Goal: Task Accomplishment & Management: Use online tool/utility

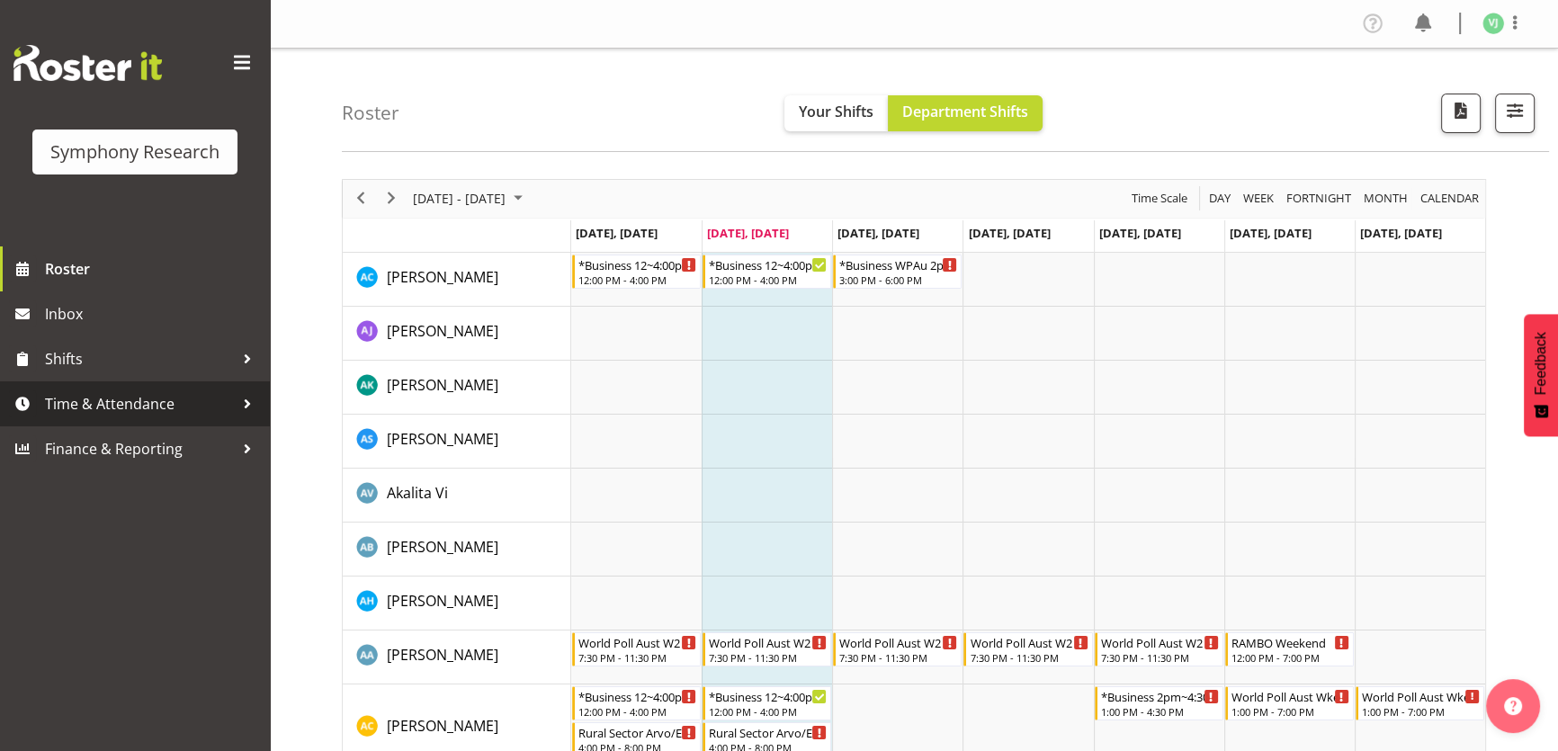
click at [162, 394] on span "Time & Attendance" at bounding box center [139, 403] width 189 height 27
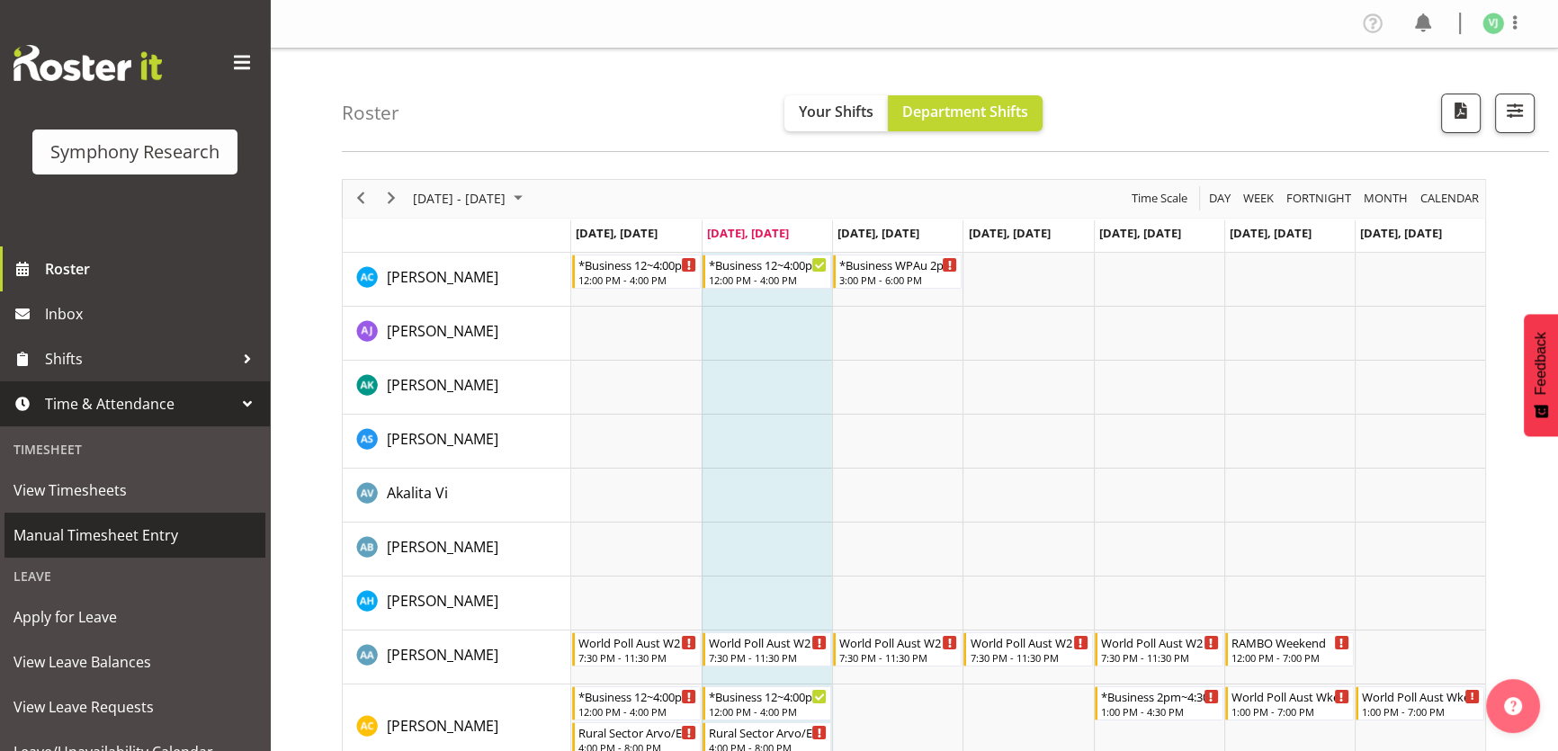
click at [194, 542] on span "Manual Timesheet Entry" at bounding box center [134, 535] width 243 height 27
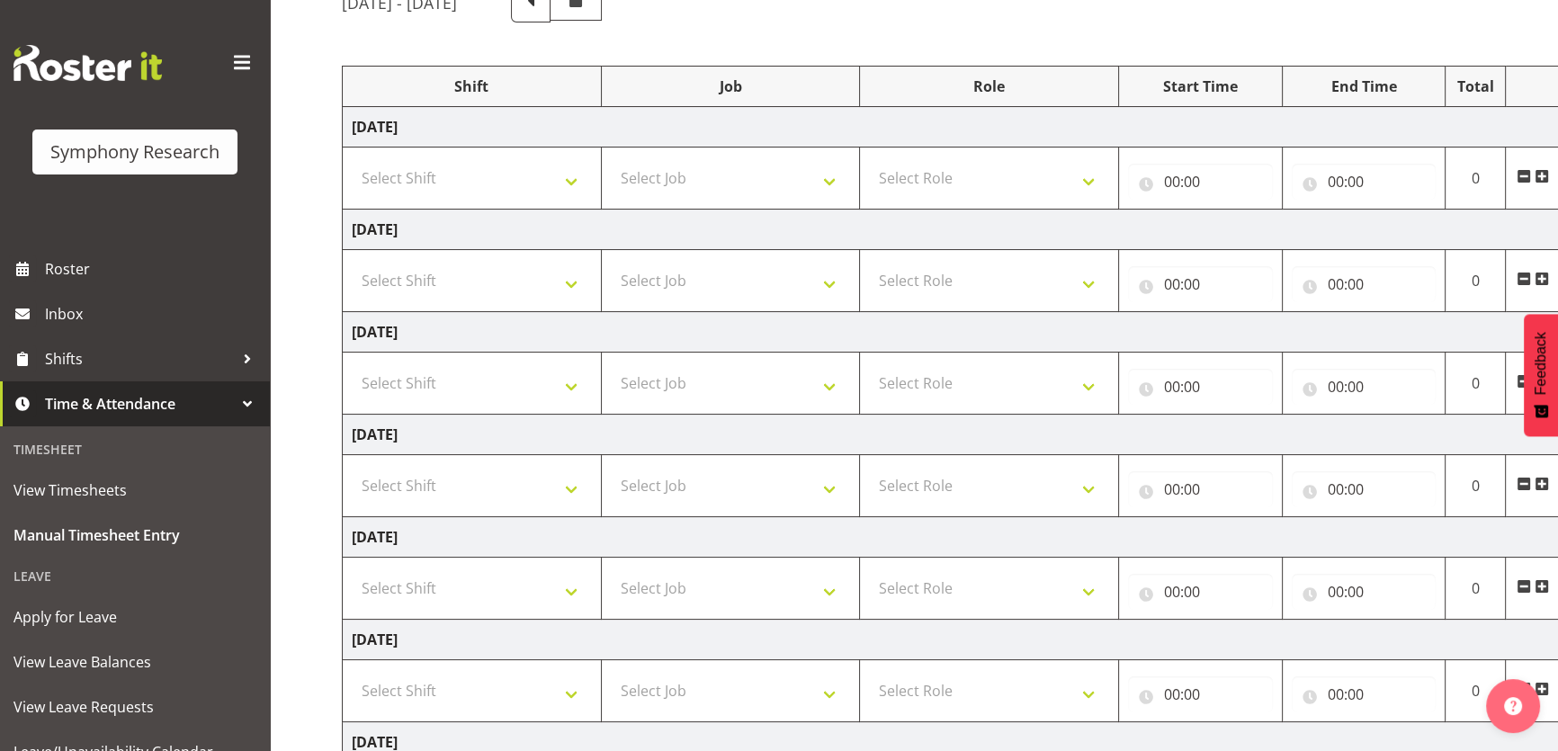
scroll to position [181, 0]
click at [562, 273] on select "Select Shift !!Weekend Residential (Roster IT Shift Label) *Business 9/10am ~ 4…" at bounding box center [472, 277] width 240 height 36
select select "4583"
click at [352, 259] on select "Select Shift !!Weekend Residential (Roster IT Shift Label) *Business 9/10am ~ 4…" at bounding box center [472, 277] width 240 height 36
click at [803, 273] on select "Select Job 550060 IF Admin 553492 World Poll Aus Wave 2 Main 2025 553493 World …" at bounding box center [731, 277] width 240 height 36
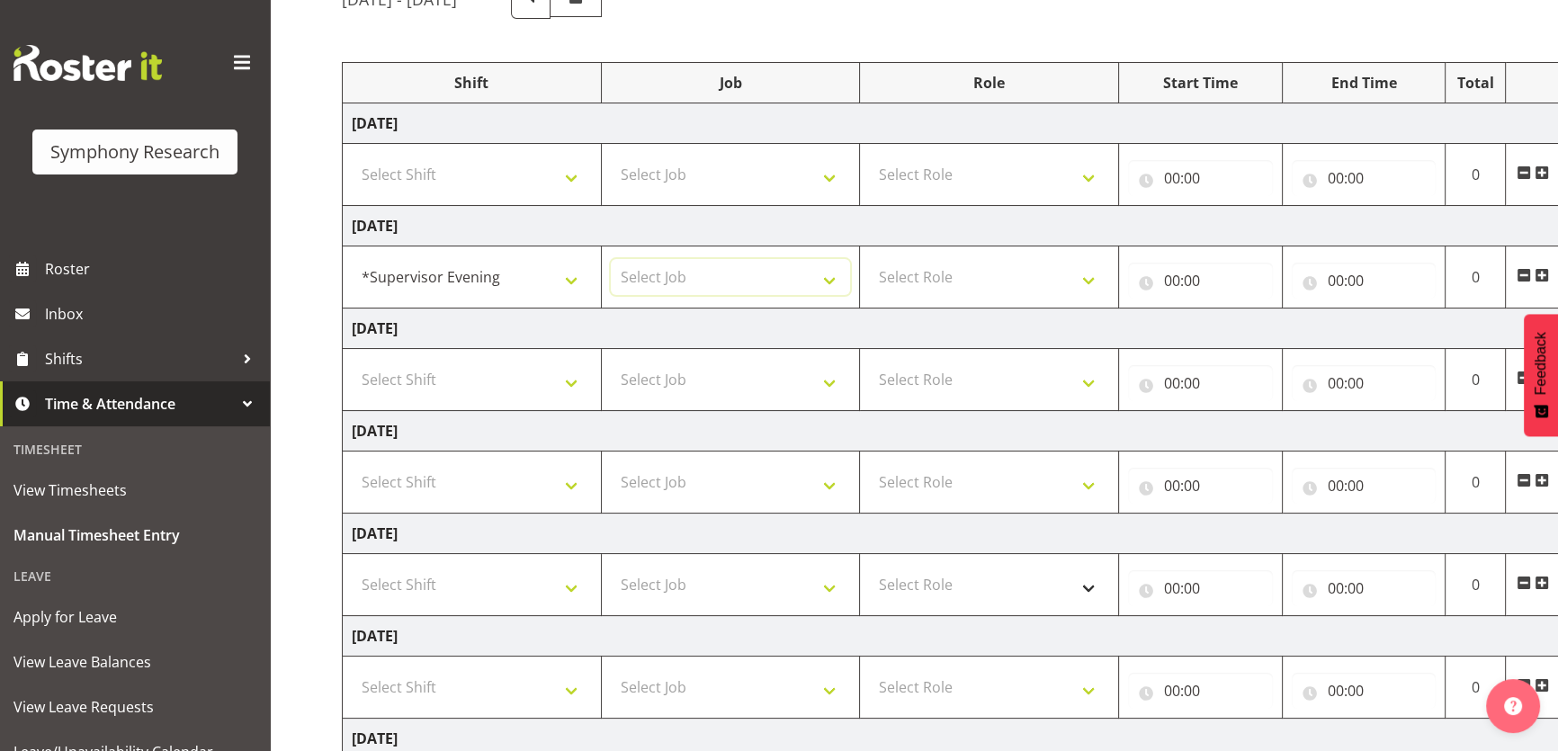
select select "9426"
click at [611, 259] on select "Select Job 550060 IF Admin 553492 World Poll Aus Wave 2 Main 2025 553493 World …" at bounding box center [731, 277] width 240 height 36
click at [1046, 280] on select "Select Role Supervisor Briefing" at bounding box center [989, 277] width 240 height 36
select select "45"
click at [869, 259] on select "Select Role Supervisor Briefing" at bounding box center [989, 277] width 240 height 36
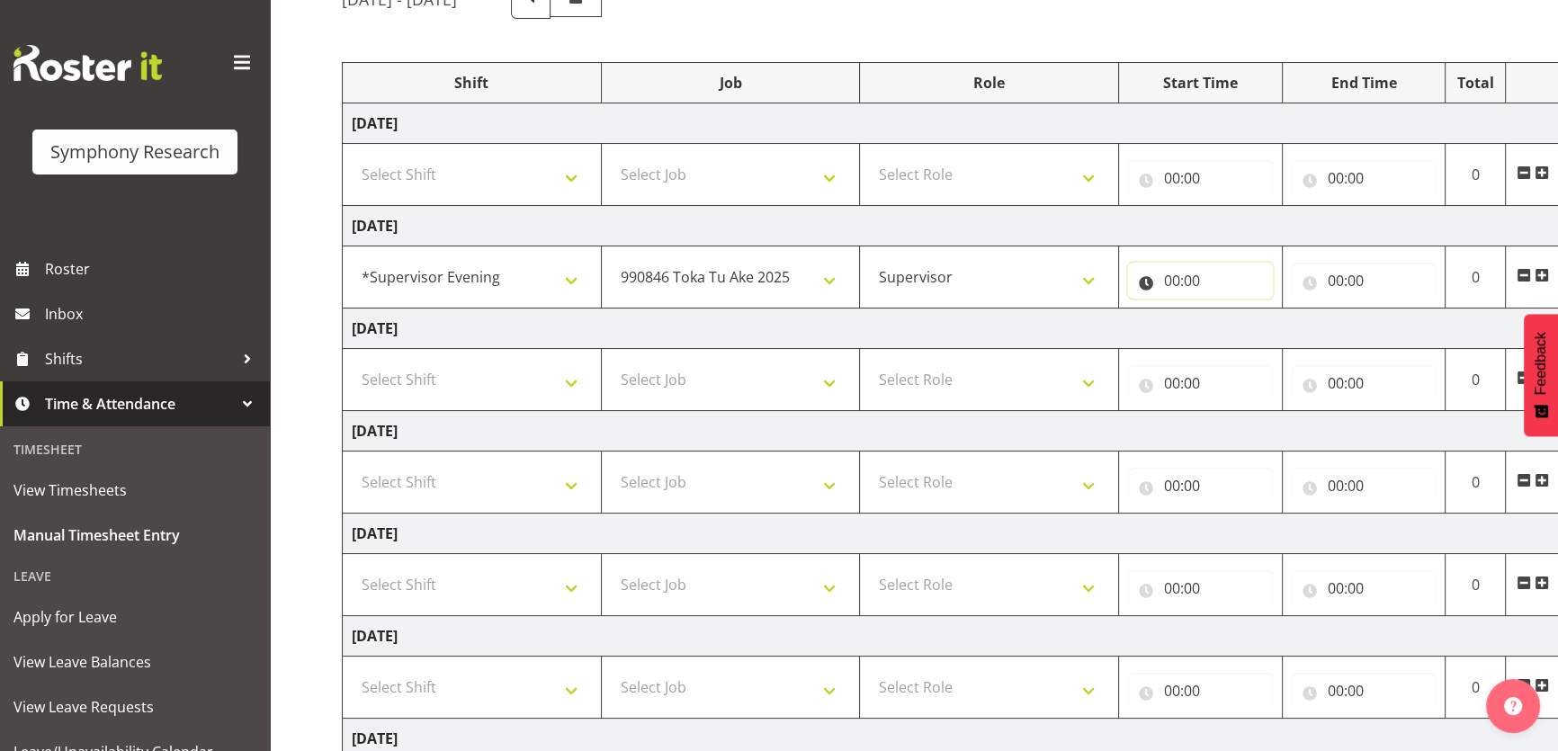
click at [1162, 282] on input "00:00" at bounding box center [1200, 281] width 145 height 36
click at [1248, 317] on select "00 01 02 03 04 05 06 07 08 09 10 11 12 13 14 15 16 17 18 19 20 21 22 23" at bounding box center [1250, 327] width 40 height 36
select select "17"
click at [1230, 309] on select "00 01 02 03 04 05 06 07 08 09 10 11 12 13 14 15 16 17 18 19 20 21 22 23" at bounding box center [1250, 327] width 40 height 36
type input "17:00"
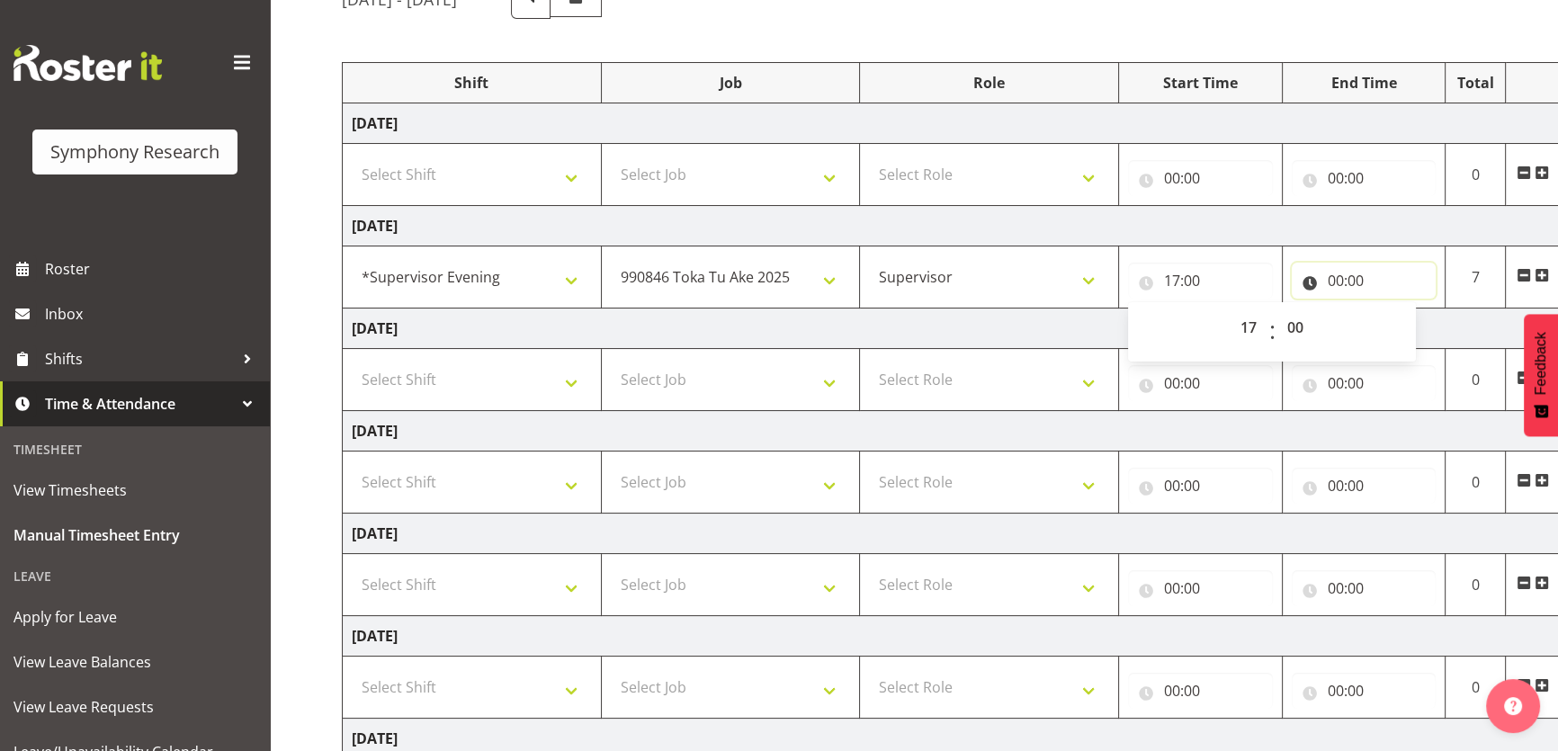
click at [1345, 282] on input "00:00" at bounding box center [1364, 281] width 145 height 36
click at [1413, 315] on select "00 01 02 03 04 05 06 07 08 09 10 11 12 13 14 15 16 17 18 19 20 21 22 23" at bounding box center [1414, 327] width 40 height 36
select select "18"
click at [1394, 309] on select "00 01 02 03 04 05 06 07 08 09 10 11 12 13 14 15 16 17 18 19 20 21 22 23" at bounding box center [1414, 327] width 40 height 36
type input "18:00"
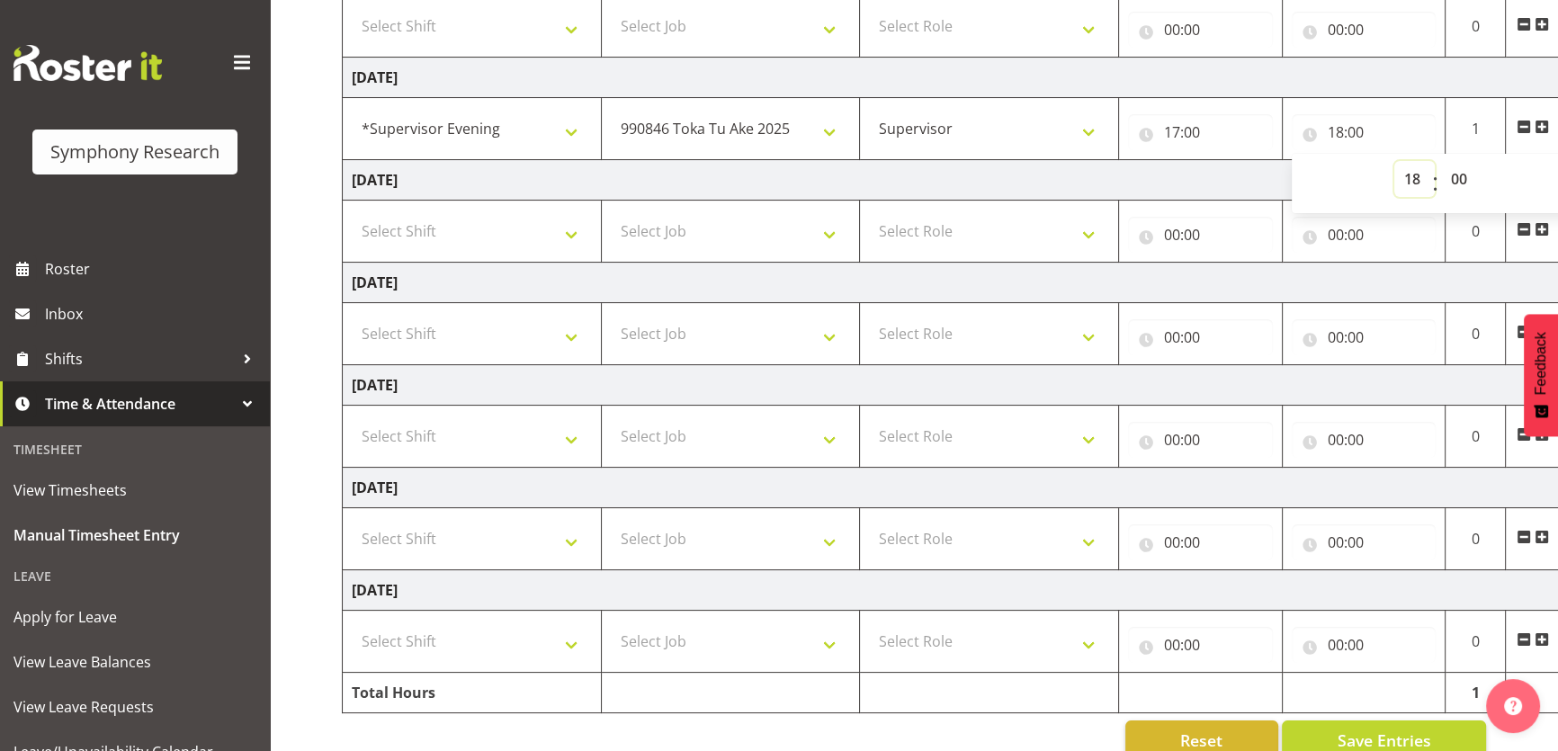
scroll to position [351, 0]
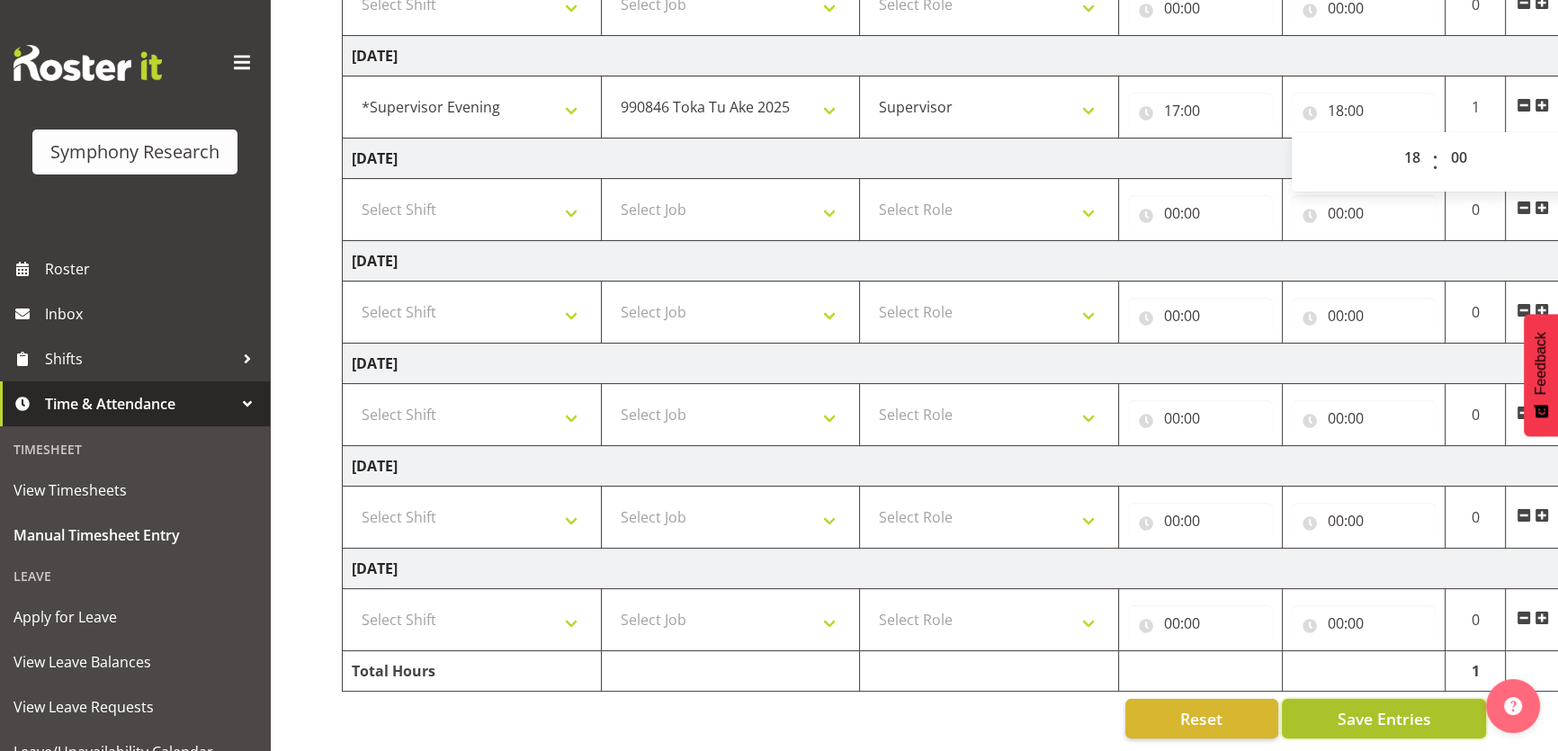
click at [1341, 711] on span "Save Entries" at bounding box center [1384, 718] width 94 height 23
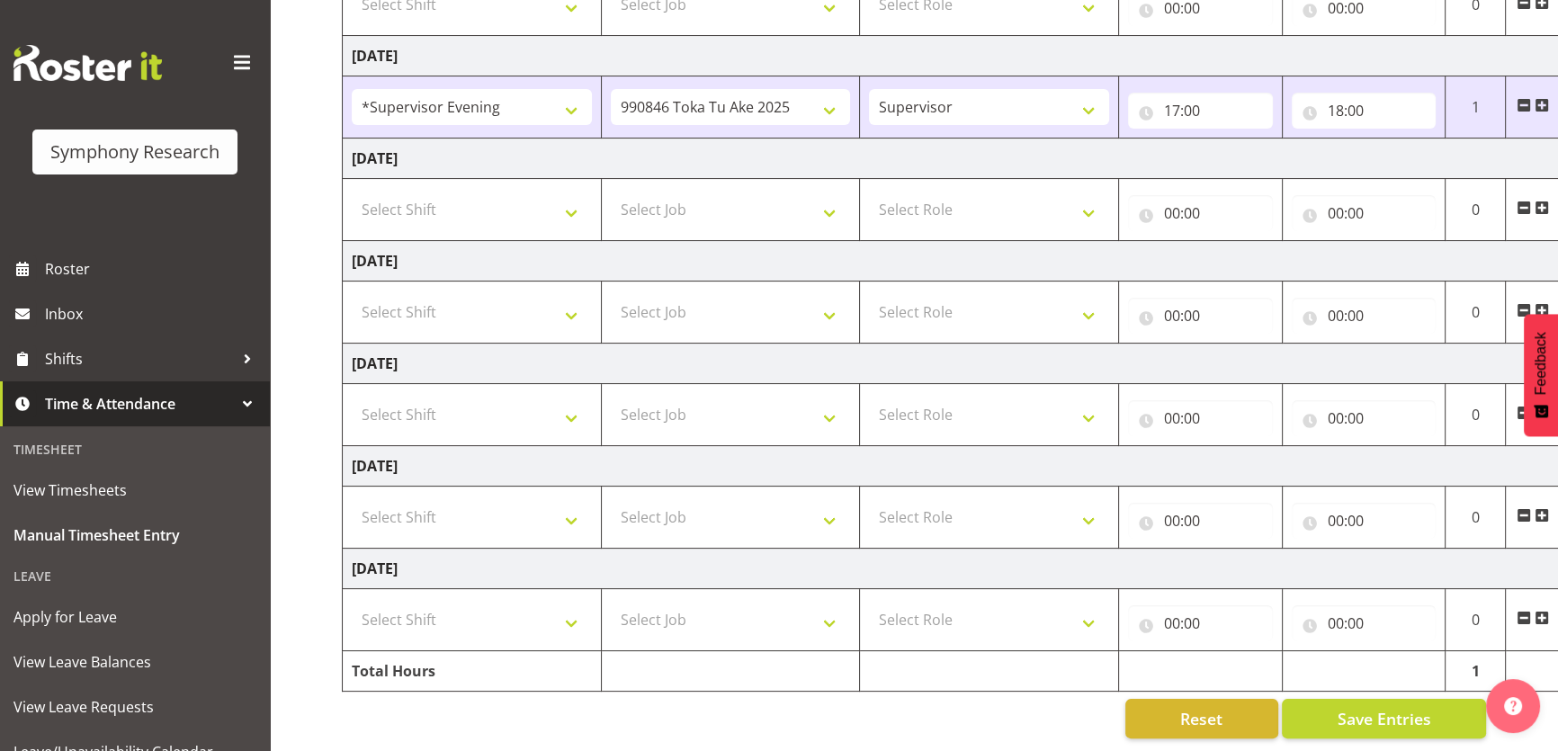
click at [1546, 101] on span at bounding box center [1542, 105] width 14 height 14
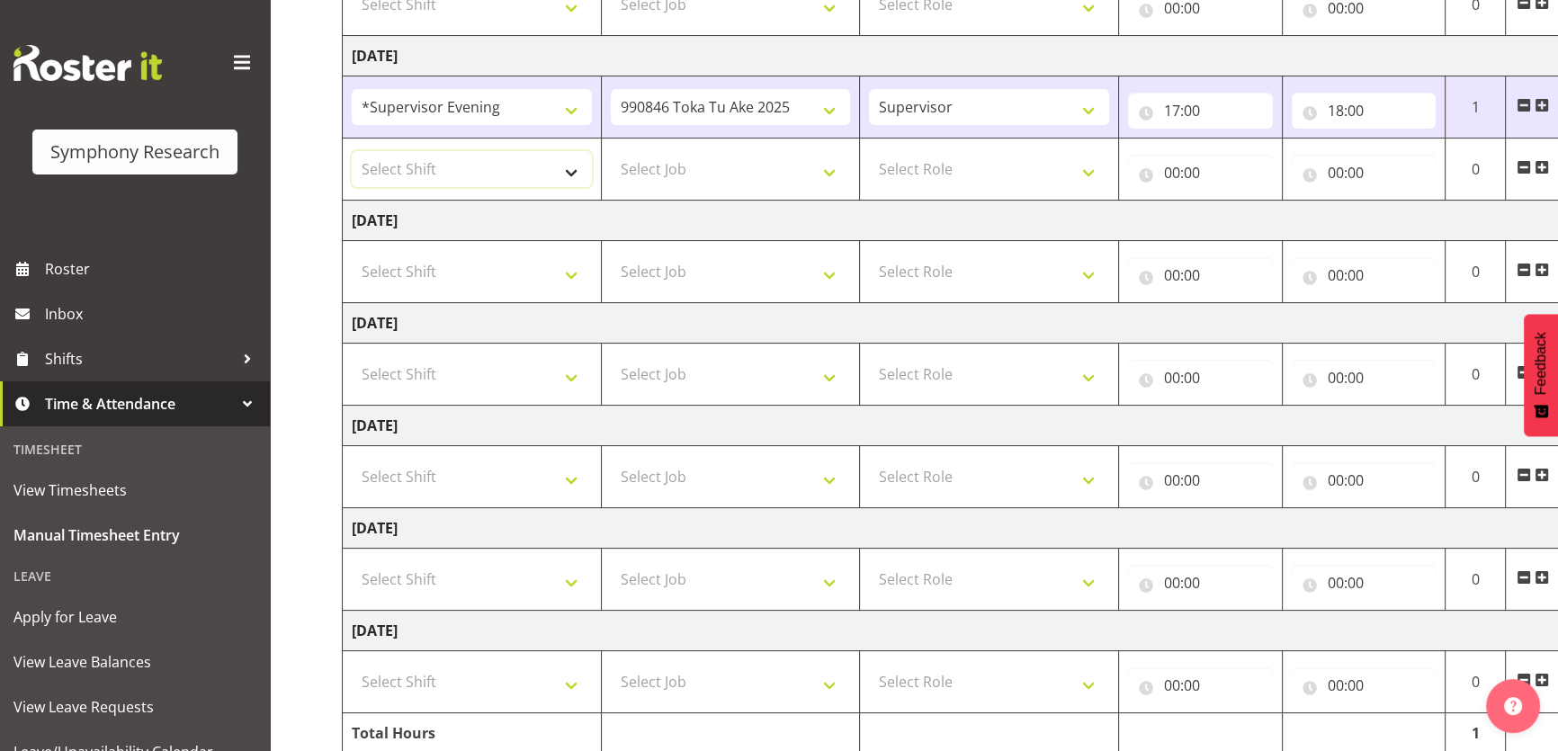
click at [558, 183] on select "Select Shift !!Weekend Residential (Roster IT Shift Label) *Business 9/10am ~ 4…" at bounding box center [472, 169] width 240 height 36
select select "4583"
click at [352, 151] on select "Select Shift !!Weekend Residential (Roster IT Shift Label) *Business 9/10am ~ 4…" at bounding box center [472, 169] width 240 height 36
click at [815, 177] on select "Select Job 550060 IF Admin 553492 World Poll Aus Wave 2 Main 2025 553493 World …" at bounding box center [731, 169] width 240 height 36
select select "760"
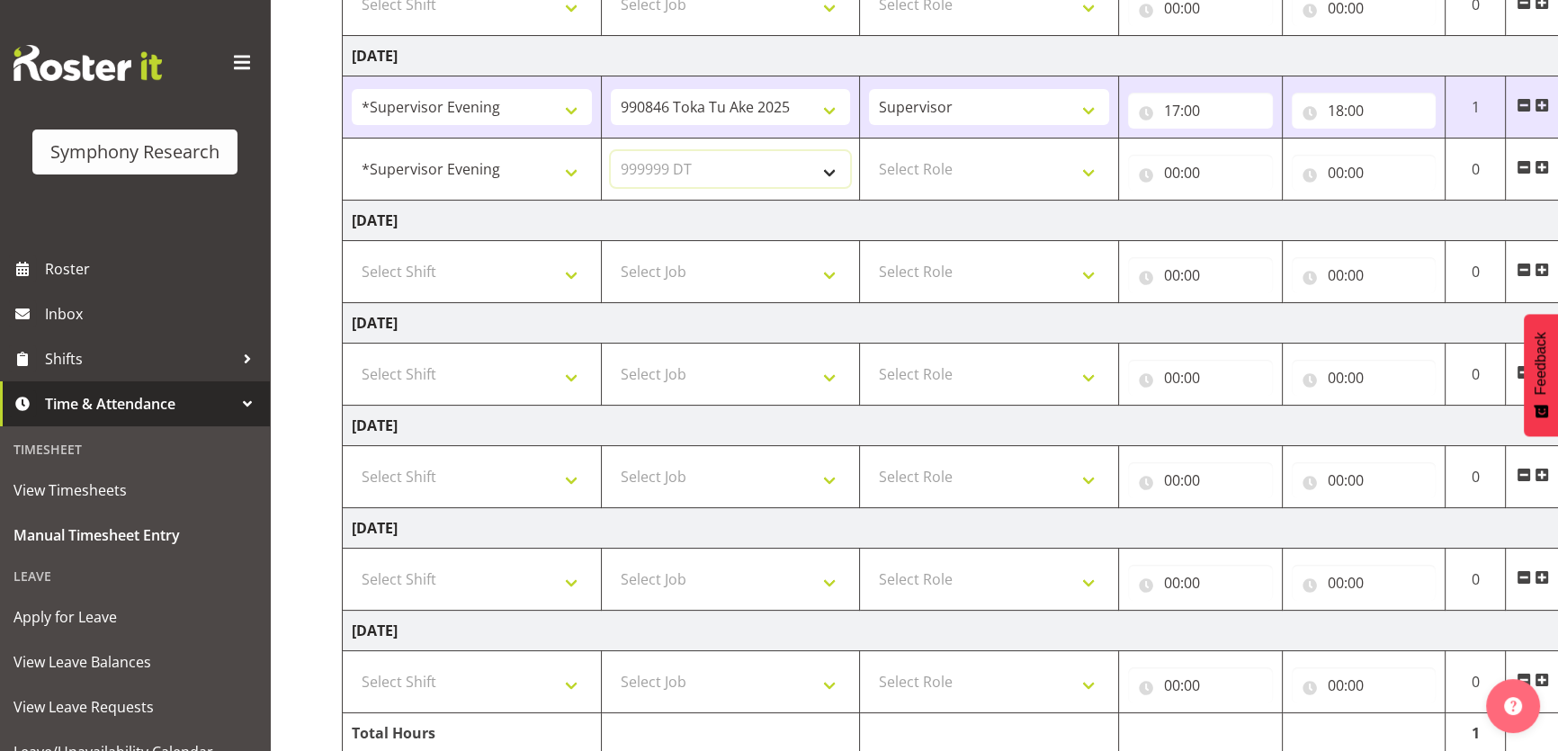
click at [611, 151] on select "Select Job 550060 IF Admin 553492 World Poll Aus Wave 2 Main 2025 553493 World …" at bounding box center [731, 169] width 240 height 36
click at [1034, 153] on select "Select Role Supervisor Briefing" at bounding box center [989, 169] width 240 height 36
select select "45"
click at [869, 151] on select "Select Role Supervisor Briefing" at bounding box center [989, 169] width 240 height 36
click at [1173, 164] on input "00:00" at bounding box center [1200, 173] width 145 height 36
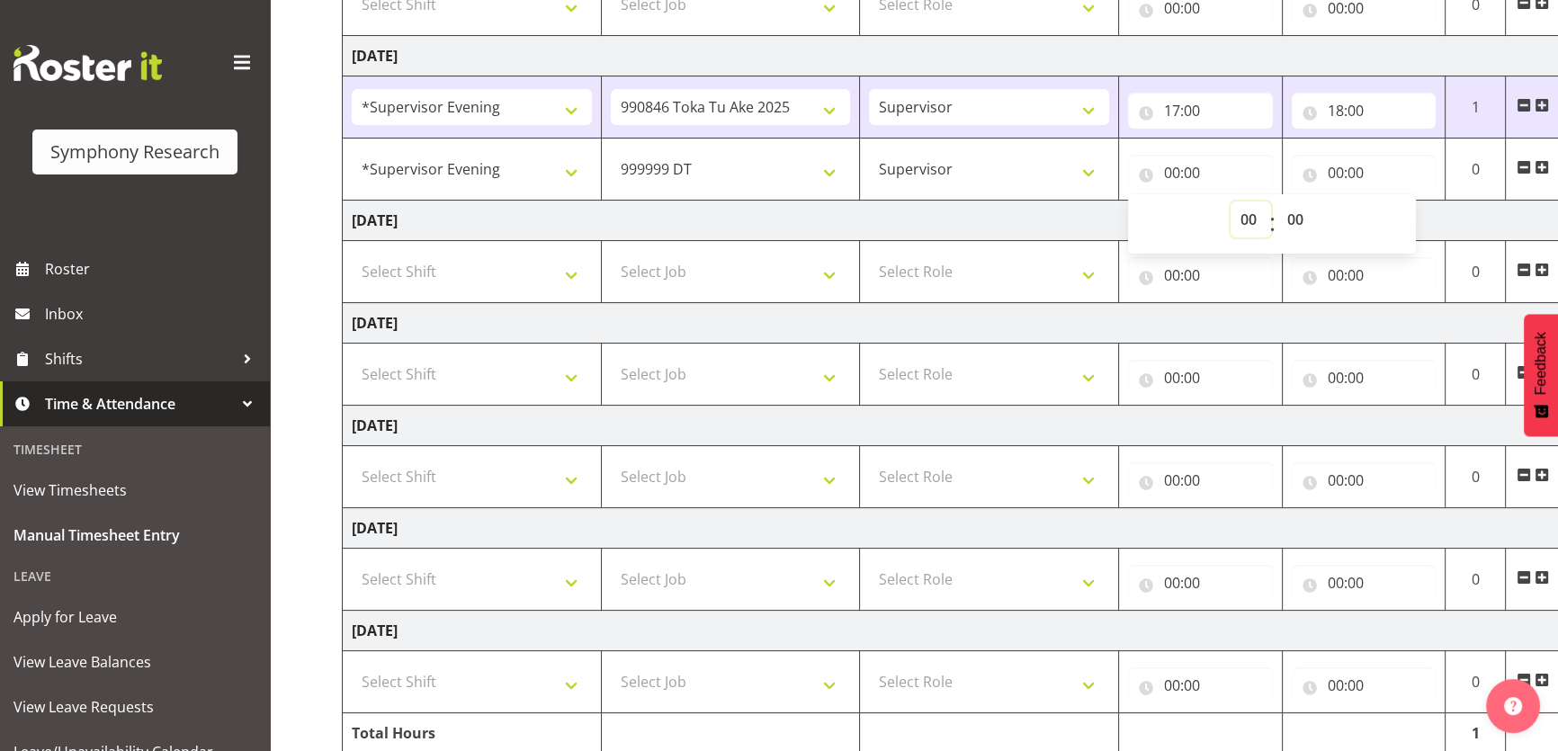
click at [1246, 221] on select "00 01 02 03 04 05 06 07 08 09 10 11 12 13 14 15 16 17 18 19 20 21 22 23" at bounding box center [1250, 219] width 40 height 36
select select "18"
click at [1230, 201] on select "00 01 02 03 04 05 06 07 08 09 10 11 12 13 14 15 16 17 18 19 20 21 22 23" at bounding box center [1250, 219] width 40 height 36
type input "18:00"
click at [1332, 159] on input "00:00" at bounding box center [1364, 173] width 145 height 36
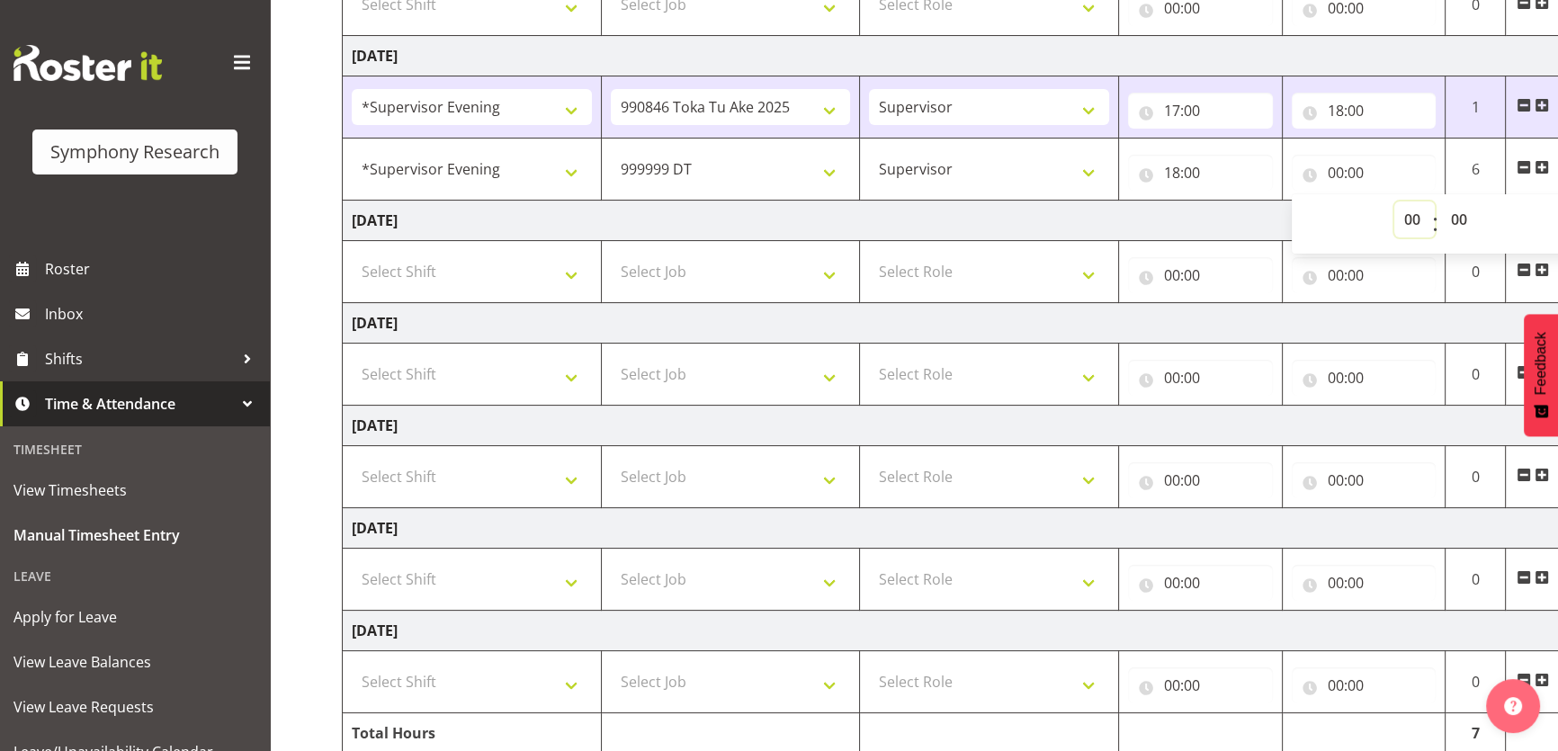
click at [1412, 219] on select "00 01 02 03 04 05 06 07 08 09 10 11 12 13 14 15 16 17 18 19 20 21 22 23" at bounding box center [1414, 219] width 40 height 36
select select "18"
click at [1394, 201] on select "00 01 02 03 04 05 06 07 08 09 10 11 12 13 14 15 16 17 18 19 20 21 22 23" at bounding box center [1414, 219] width 40 height 36
type input "18:00"
click at [1466, 214] on select "00 01 02 03 04 05 06 07 08 09 10 11 12 13 14 15 16 17 18 19 20 21 22 23 24 25 2…" at bounding box center [1461, 219] width 40 height 36
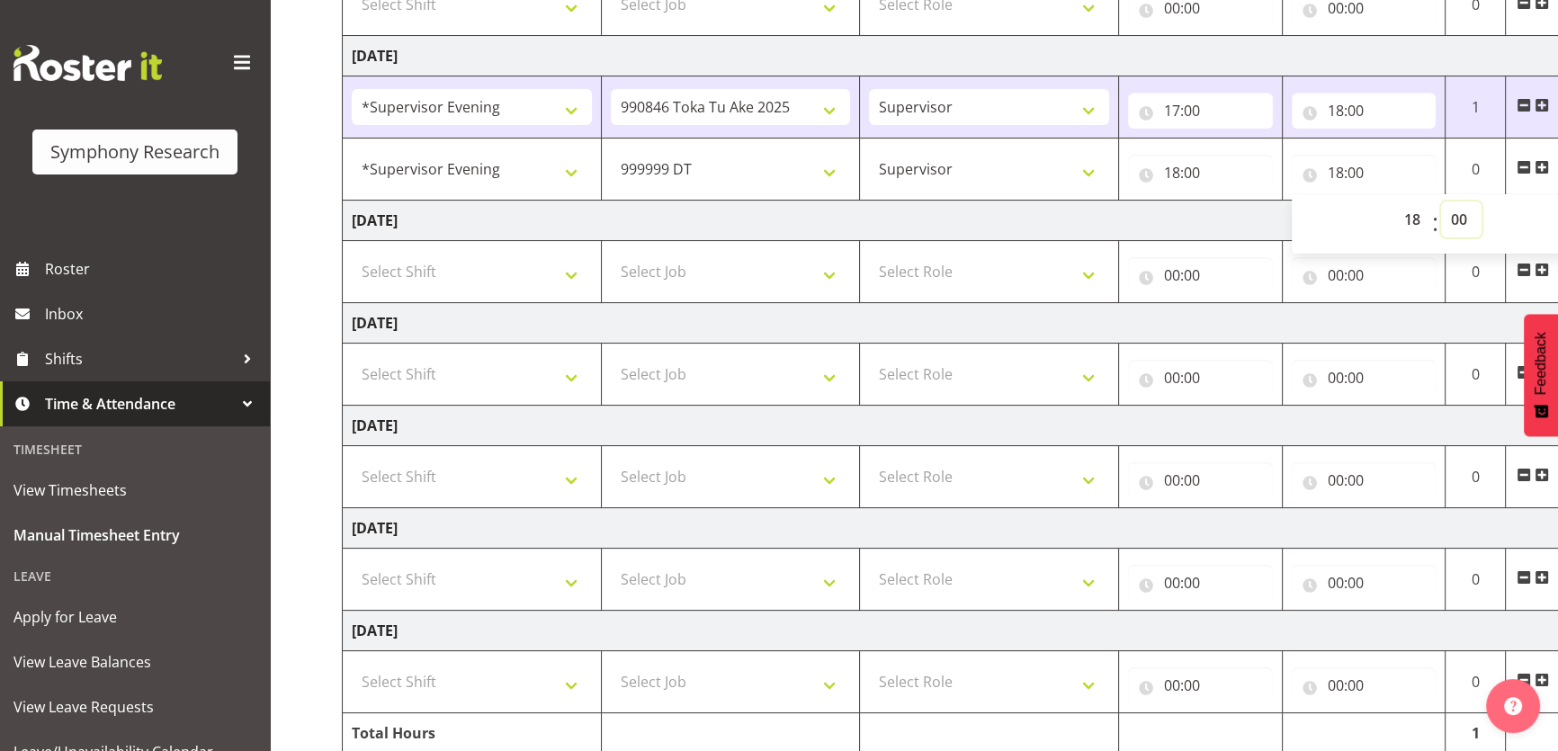
select select "30"
click at [1441, 201] on select "00 01 02 03 04 05 06 07 08 09 10 11 12 13 14 15 16 17 18 19 20 21 22 23 24 25 2…" at bounding box center [1461, 219] width 40 height 36
type input "18:30"
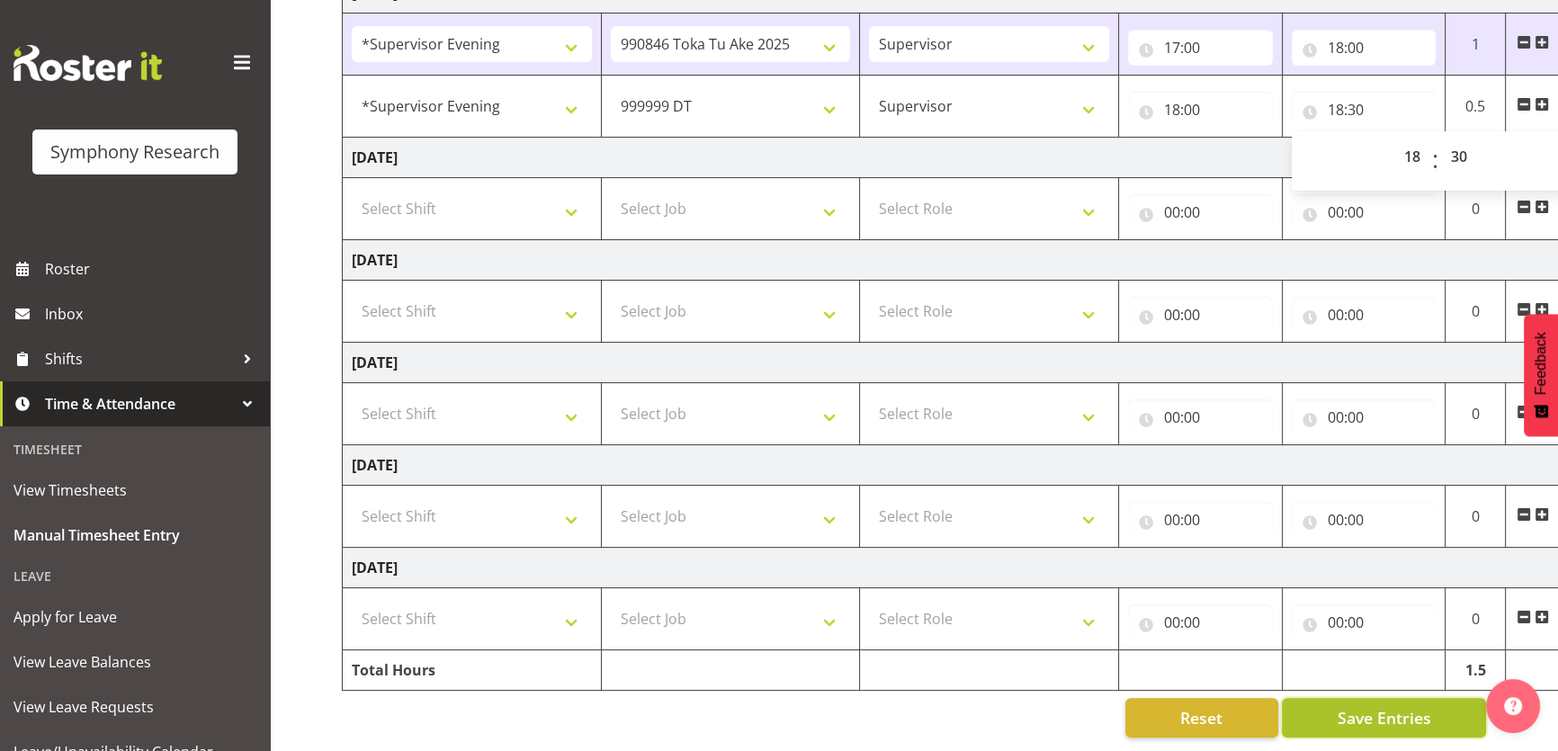
click at [1330, 718] on button "Save Entries" at bounding box center [1384, 718] width 204 height 40
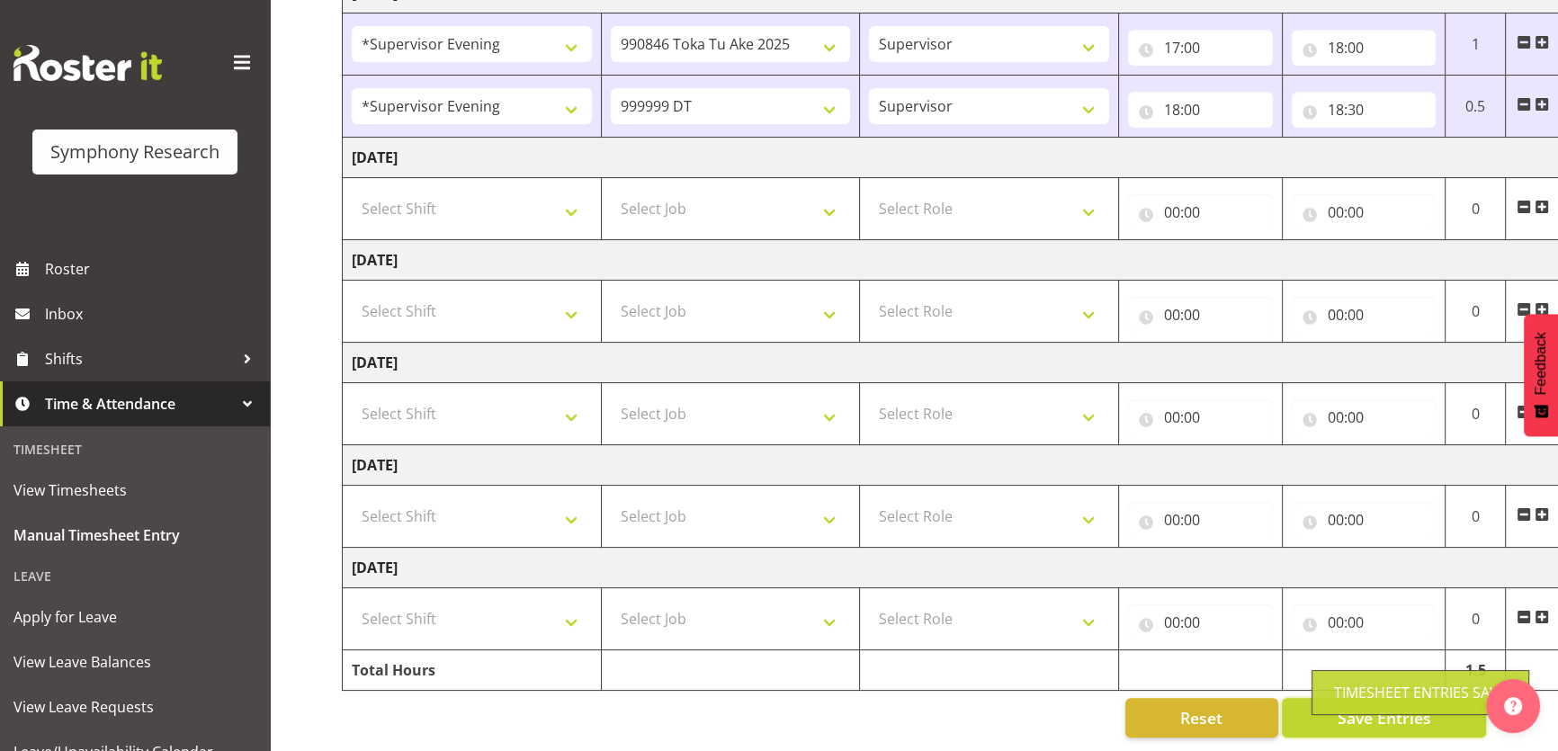
scroll to position [0, 0]
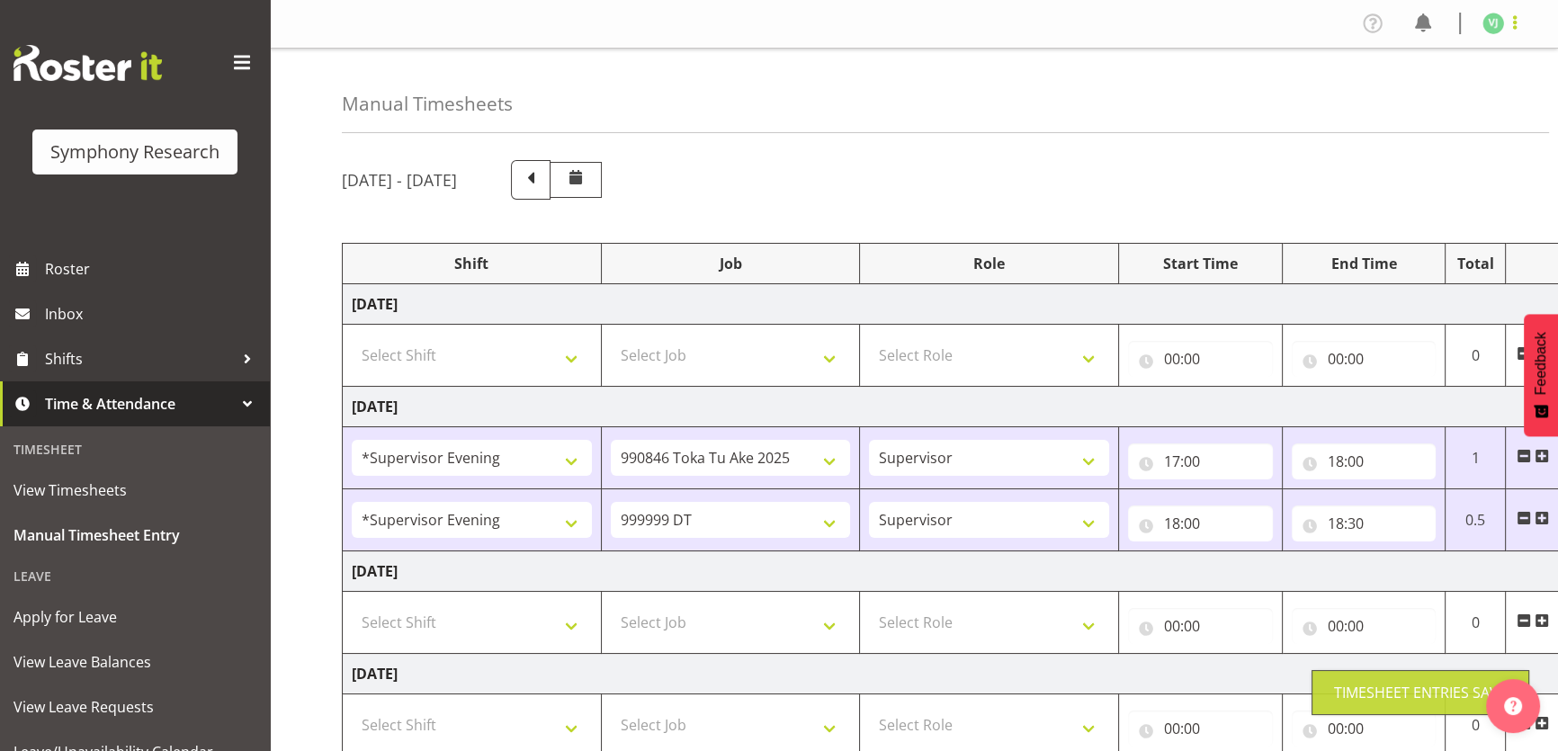
click at [1507, 28] on span at bounding box center [1515, 23] width 22 height 22
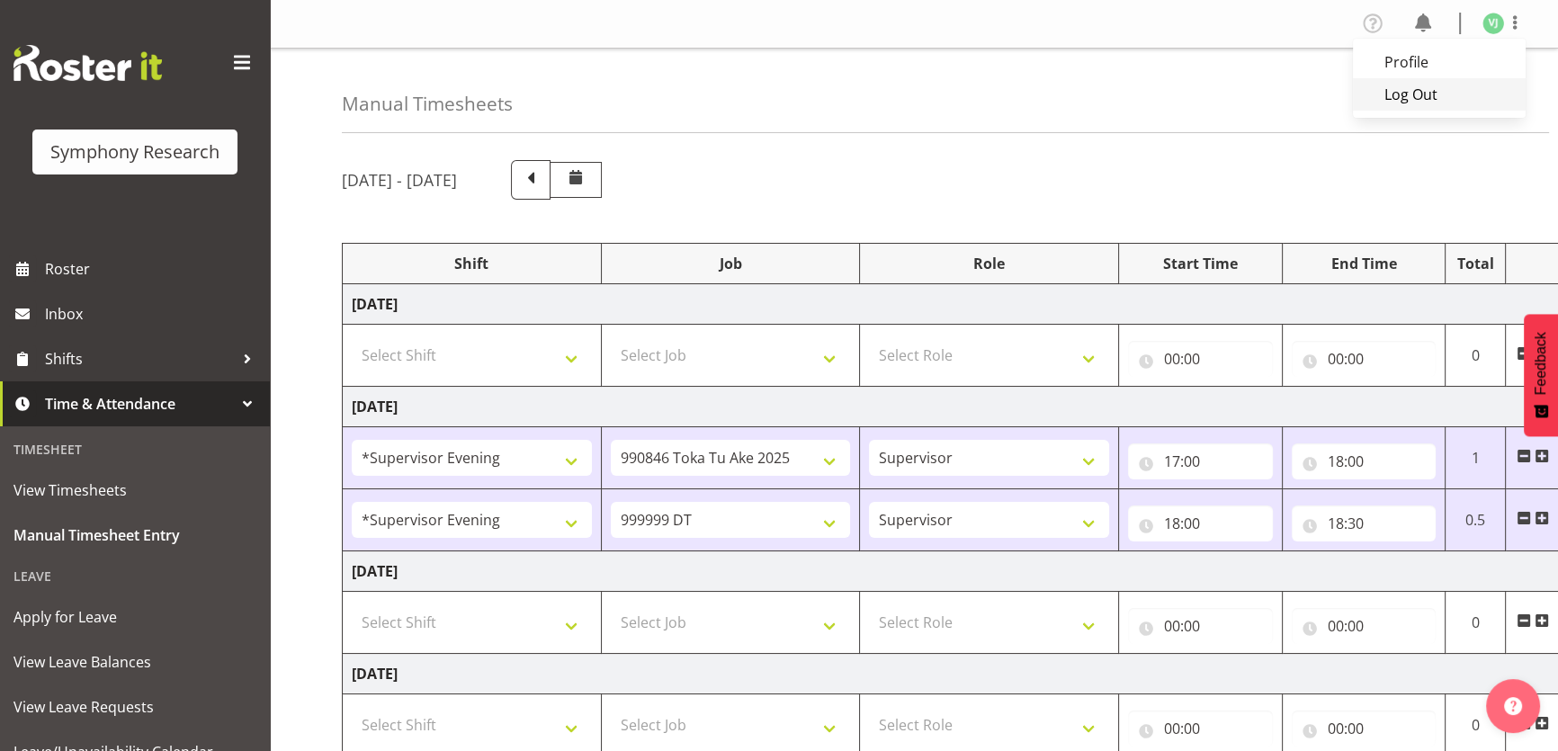
click at [1410, 95] on link "Log Out" at bounding box center [1439, 94] width 173 height 32
